Goal: Transaction & Acquisition: Purchase product/service

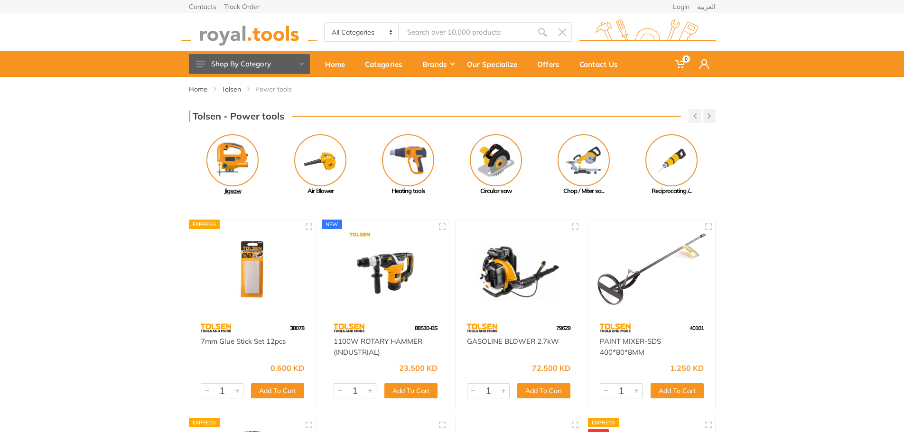
scroll to position [621, 0]
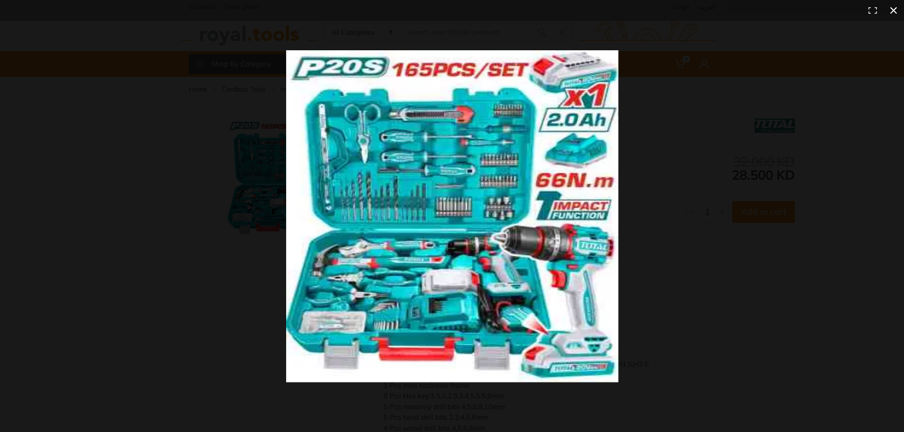
click at [888, 7] on button at bounding box center [893, 10] width 21 height 21
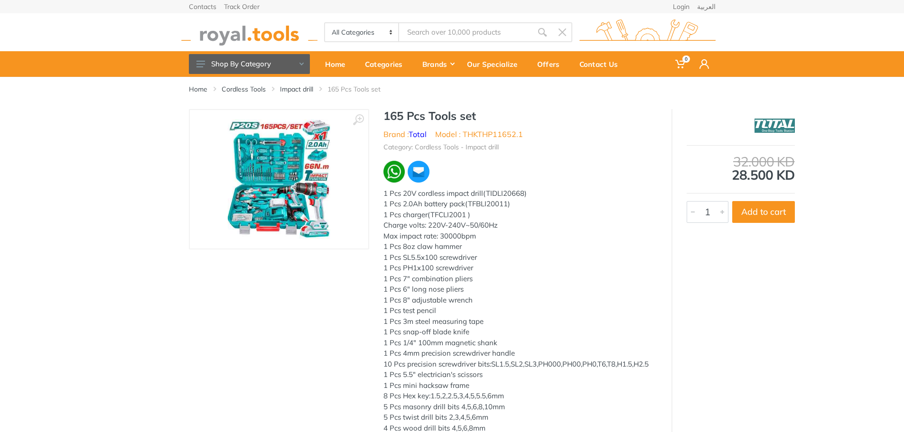
click at [262, 172] on img at bounding box center [278, 180] width 103 height 120
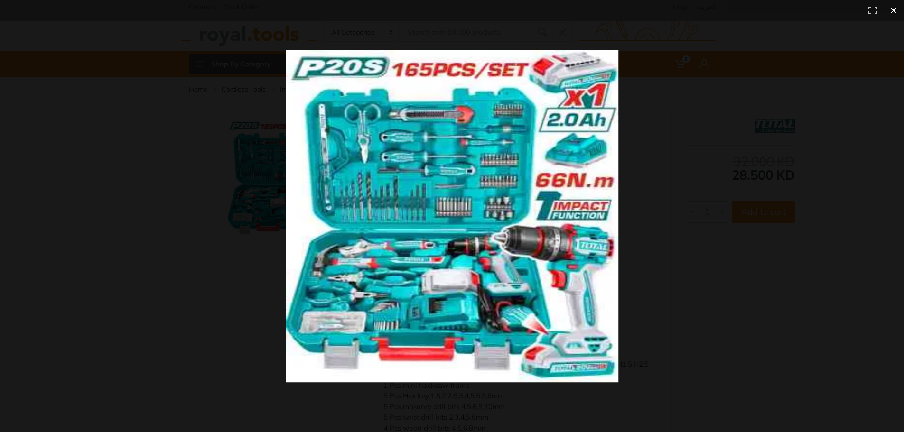
click at [894, 10] on button at bounding box center [893, 10] width 21 height 21
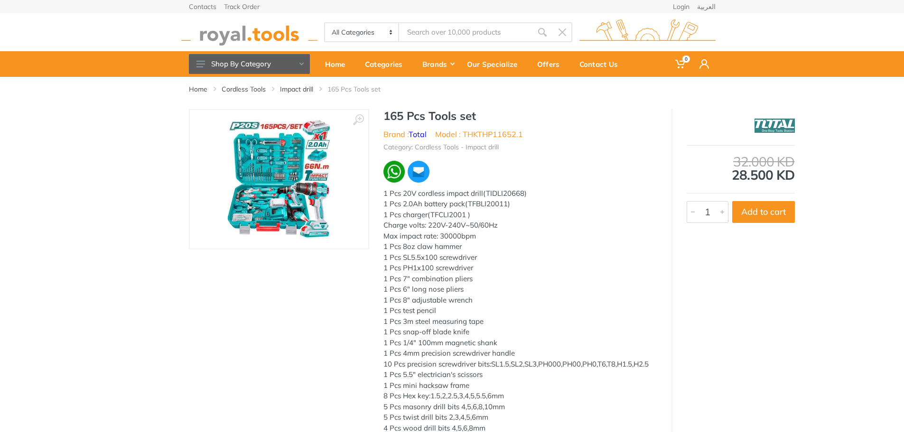
click at [277, 191] on img at bounding box center [278, 180] width 103 height 120
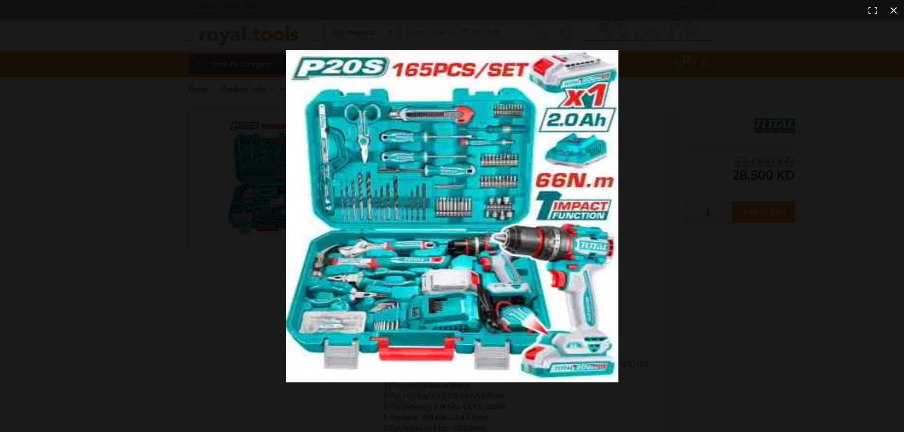
click at [686, 150] on div at bounding box center [670, 234] width 769 height 368
